Goal: Find specific page/section

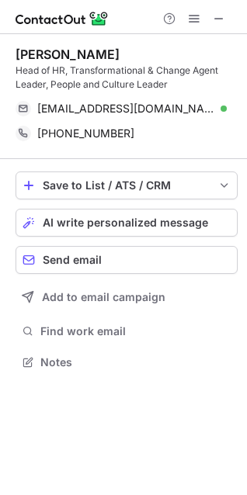
scroll to position [351, 247]
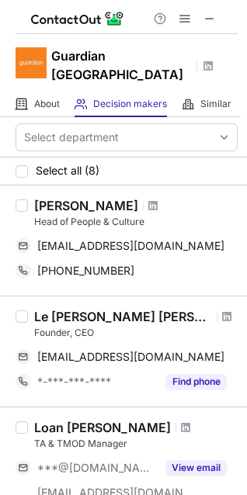
click at [98, 309] on div "Le Huynh Phuong Thuc" at bounding box center [123, 317] width 178 height 16
click at [222, 310] on span at bounding box center [226, 316] width 9 height 12
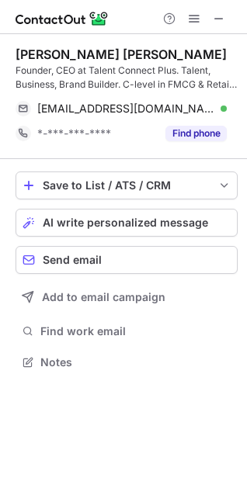
scroll to position [351, 247]
click at [221, 22] on span at bounding box center [218, 18] width 12 height 12
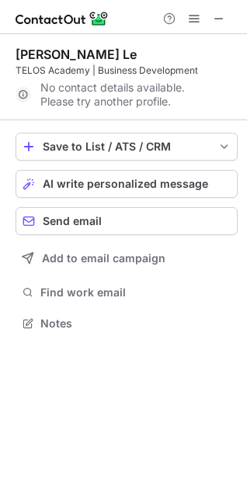
scroll to position [312, 247]
